Goal: Ask a question

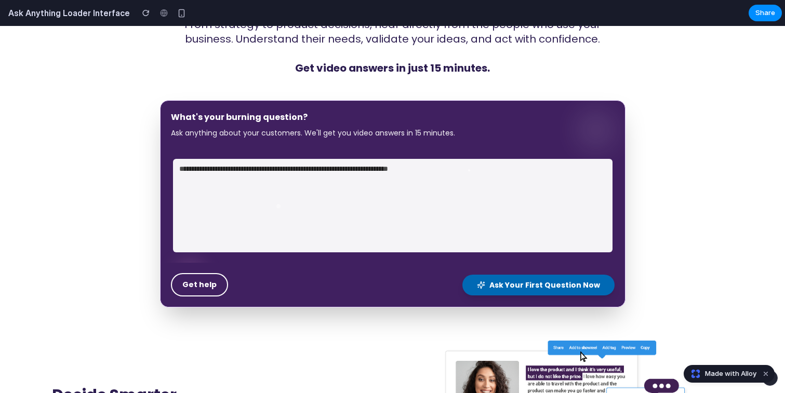
scroll to position [116, 0]
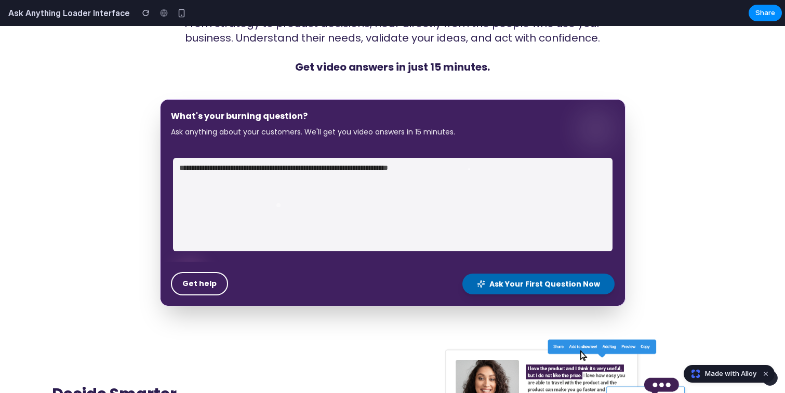
click at [403, 198] on textarea at bounding box center [393, 205] width 440 height 94
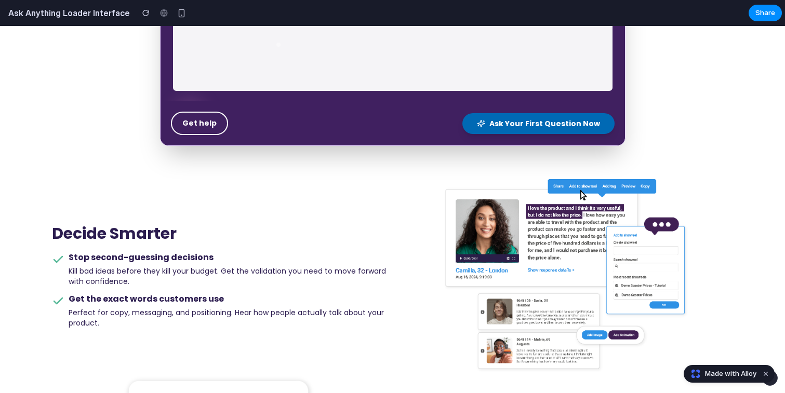
scroll to position [161, 0]
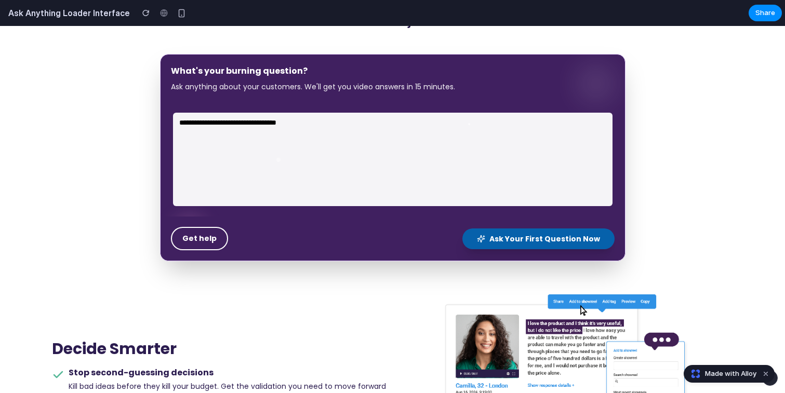
type textarea "**********"
click at [554, 240] on span "Ask Your First Question Now" at bounding box center [545, 239] width 111 height 10
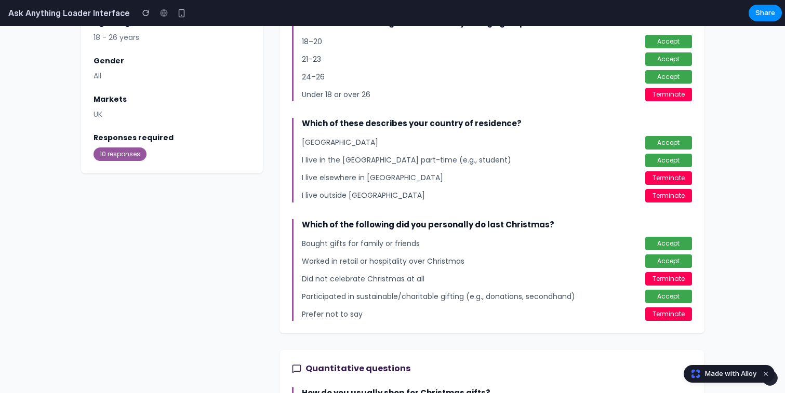
scroll to position [468, 0]
